Goal: Task Accomplishment & Management: Use online tool/utility

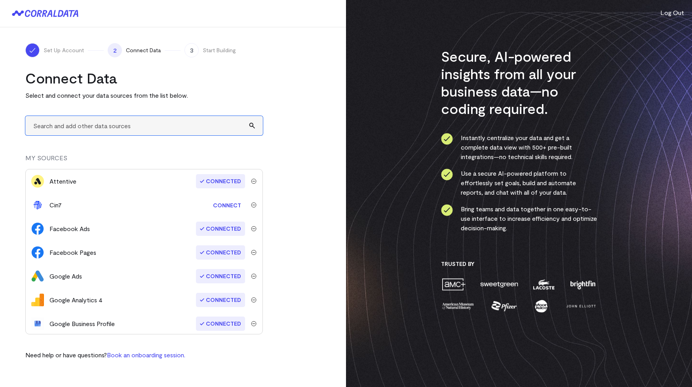
click at [90, 127] on input "text" at bounding box center [143, 125] width 237 height 19
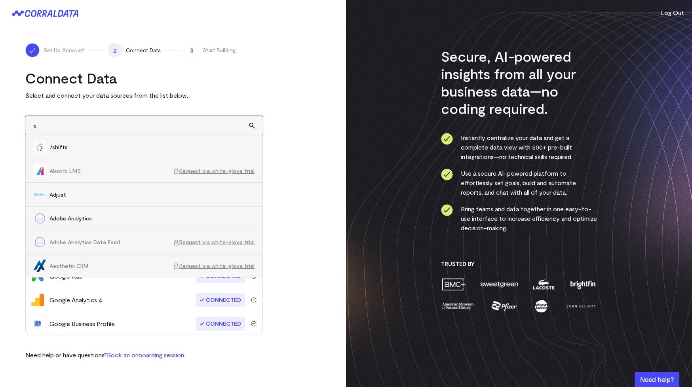
type input "s"
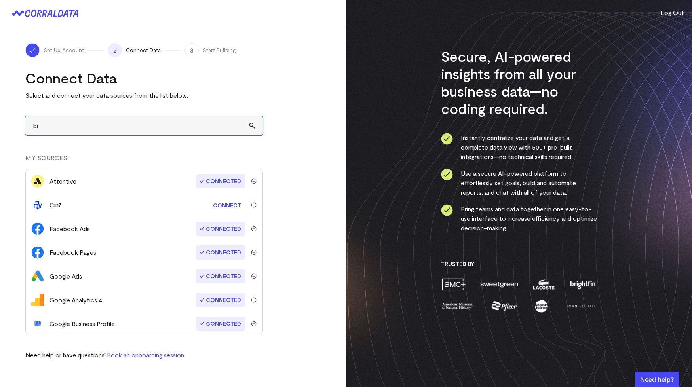
type input "b"
type input "f"
type input "s"
click at [65, 124] on input "adverti" at bounding box center [143, 125] width 237 height 19
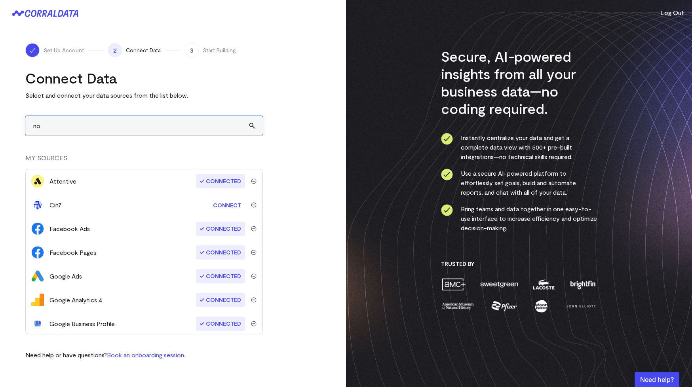
type input "n"
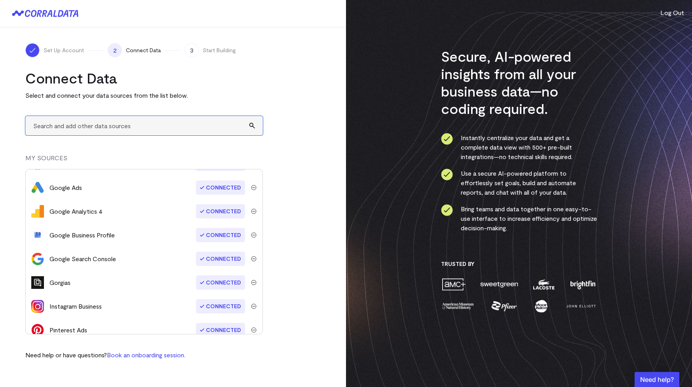
scroll to position [90, 0]
click at [251, 235] on img "submit" at bounding box center [254, 234] width 6 height 6
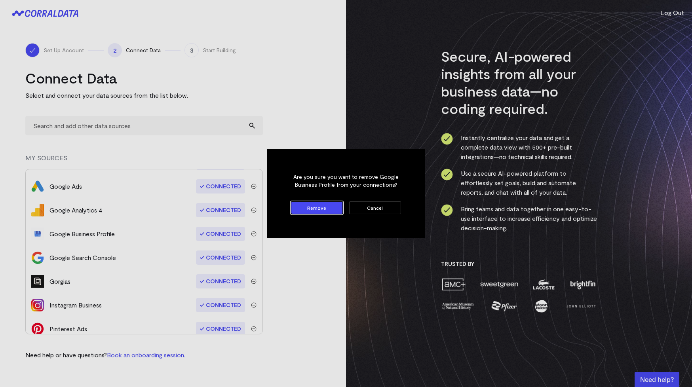
click at [375, 209] on button "Cancel" at bounding box center [375, 207] width 52 height 13
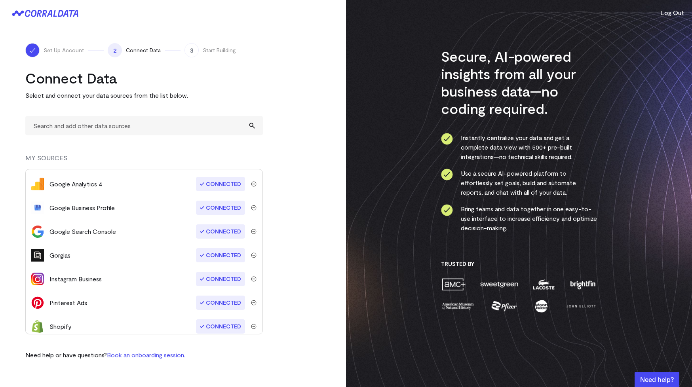
scroll to position [120, 0]
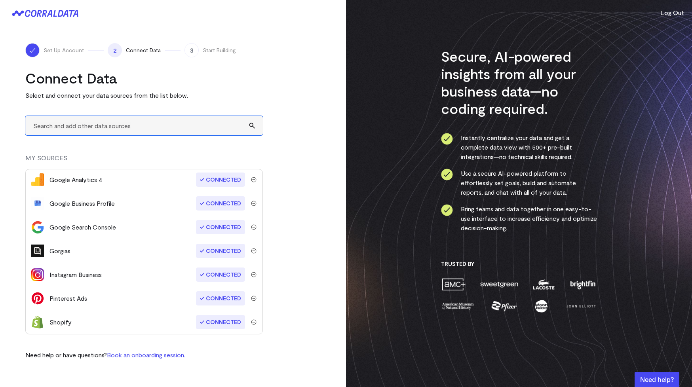
click at [166, 127] on input "text" at bounding box center [143, 125] width 237 height 19
type input "f"
type input "a"
type input "i"
click at [54, 127] on input "wind" at bounding box center [143, 125] width 237 height 19
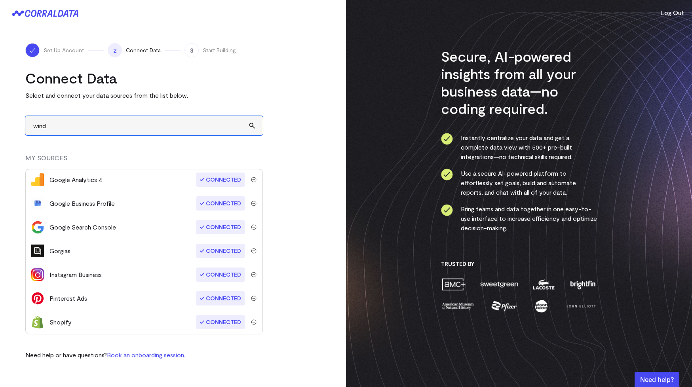
click at [54, 127] on input "wind" at bounding box center [143, 125] width 237 height 19
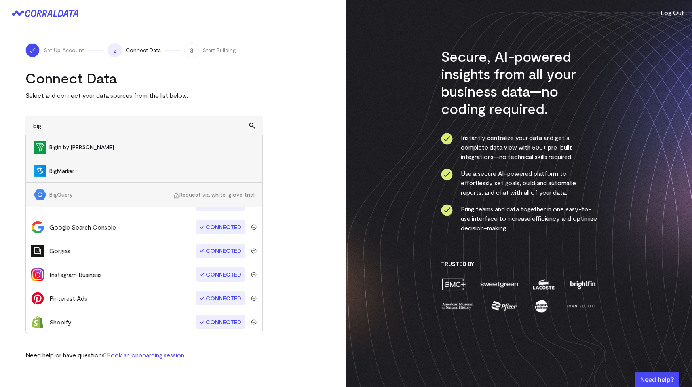
click at [59, 196] on span "BigQuery" at bounding box center [110, 195] width 123 height 8
type input "BigQueryRequest via white-glove trial"
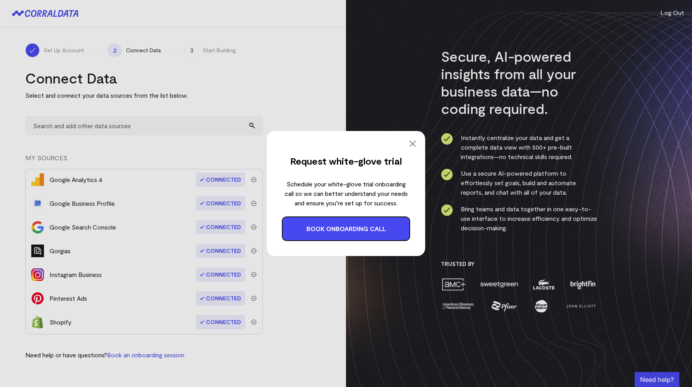
click at [413, 144] on img at bounding box center [412, 143] width 9 height 9
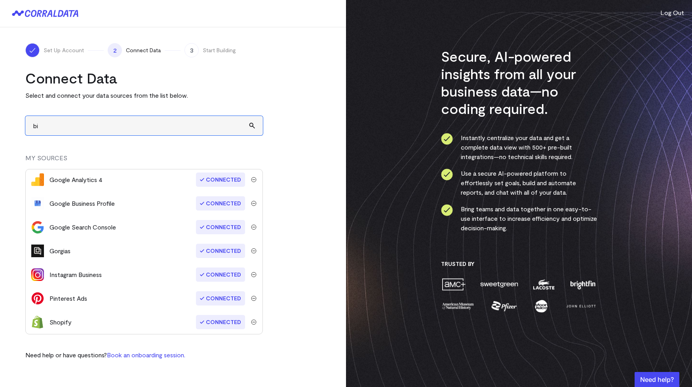
type input "b"
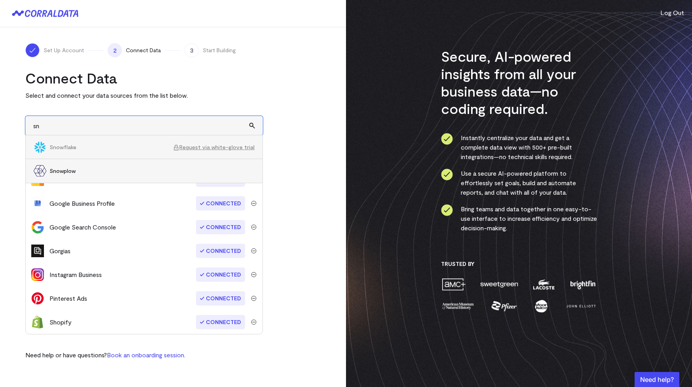
type input "s"
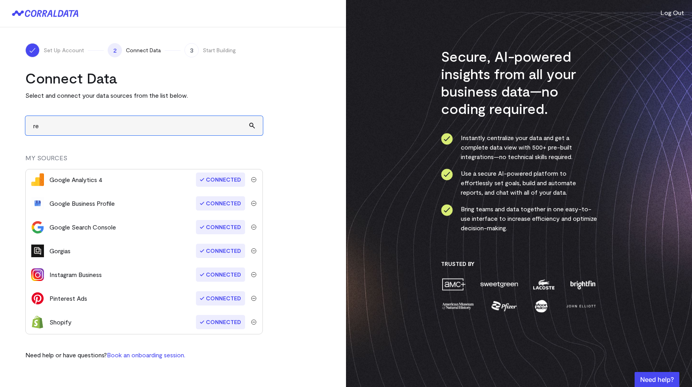
type input "r"
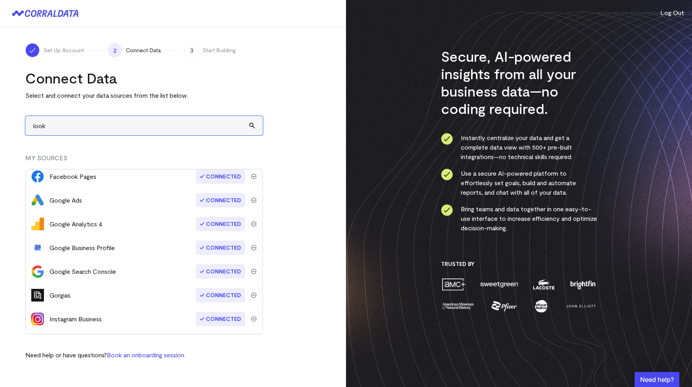
scroll to position [100, 0]
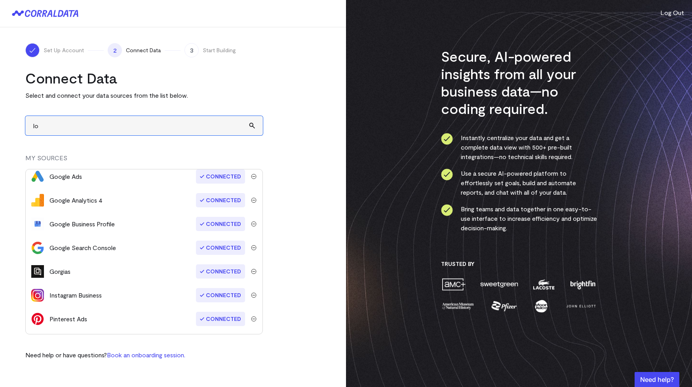
type input "l"
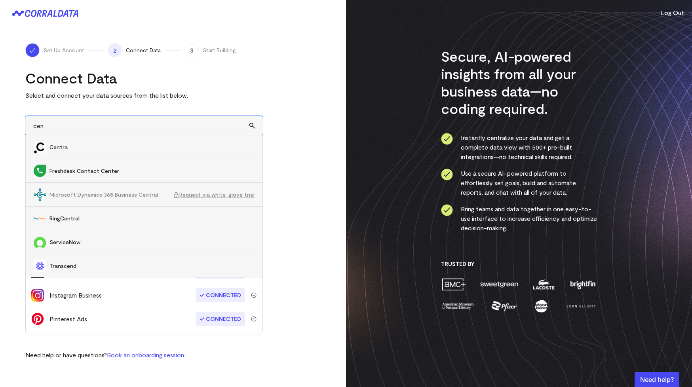
type input "cen"
